Goal: Task Accomplishment & Management: Manage account settings

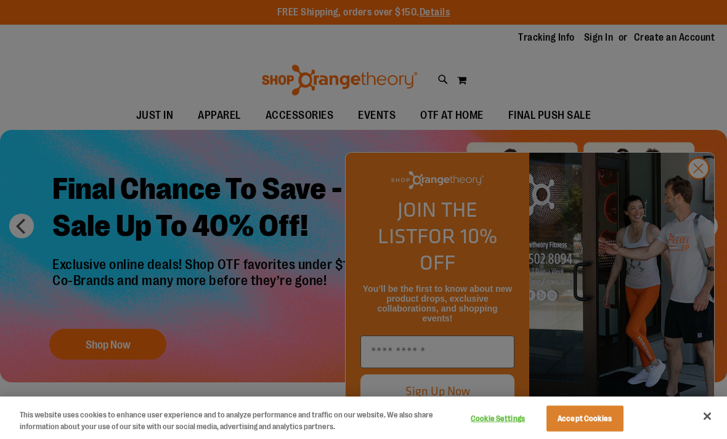
click at [625, 69] on div at bounding box center [363, 219] width 727 height 439
click at [602, 45] on div at bounding box center [363, 219] width 727 height 439
click at [701, 416] on button "Close" at bounding box center [706, 416] width 27 height 27
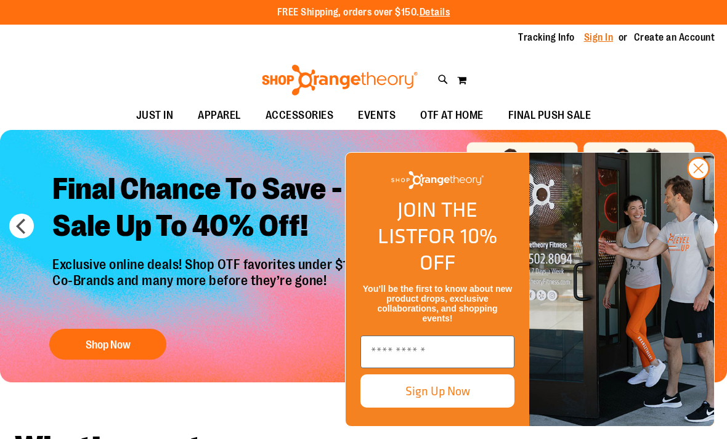
click at [602, 38] on link "Sign In" at bounding box center [599, 38] width 30 height 14
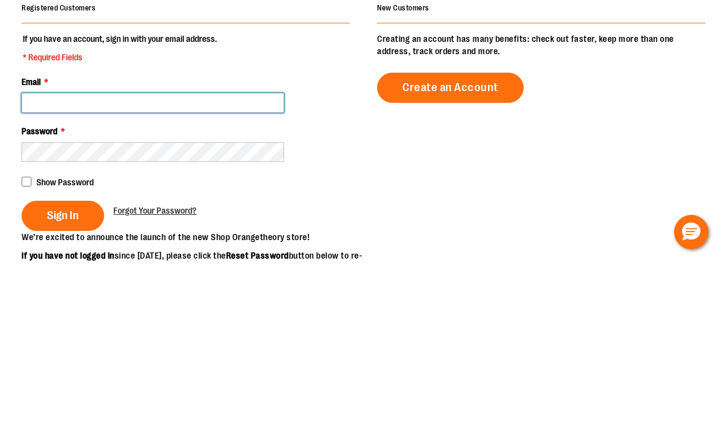
type input "**********"
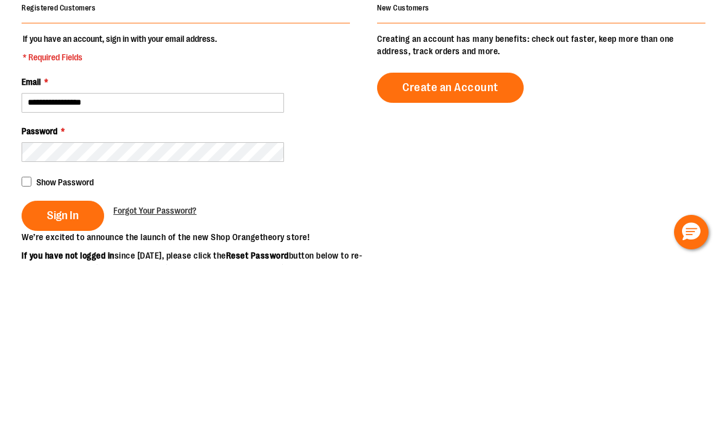
scroll to position [174, 0]
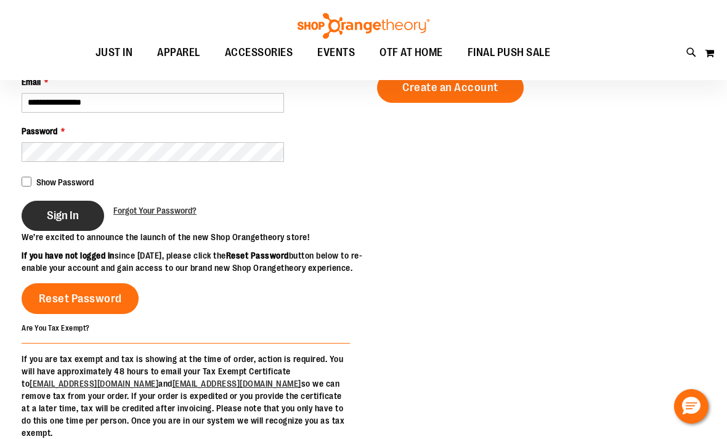
click at [52, 212] on span "Sign In" at bounding box center [63, 216] width 32 height 14
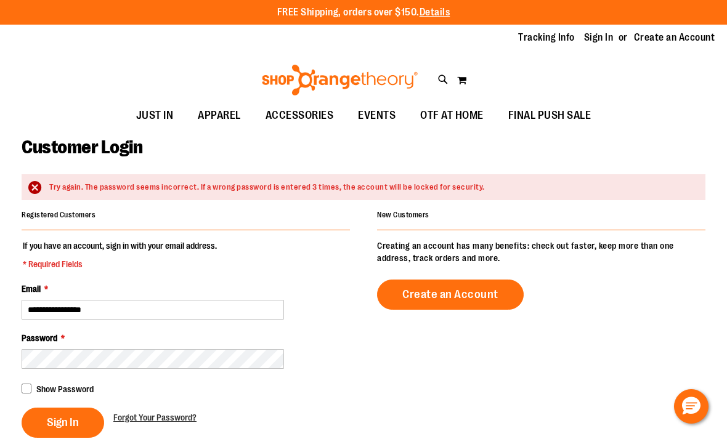
click at [684, 111] on ul "JUST IN JUST IN Balanced Basics New for Women New for Men New Accessories New B…" at bounding box center [363, 116] width 727 height 28
